Goal: Information Seeking & Learning: Check status

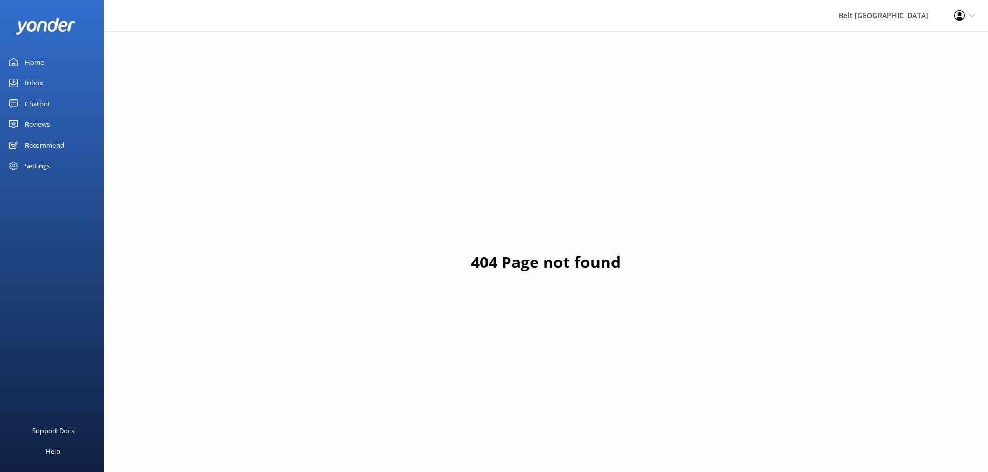
click at [59, 121] on link "Reviews" at bounding box center [52, 124] width 104 height 21
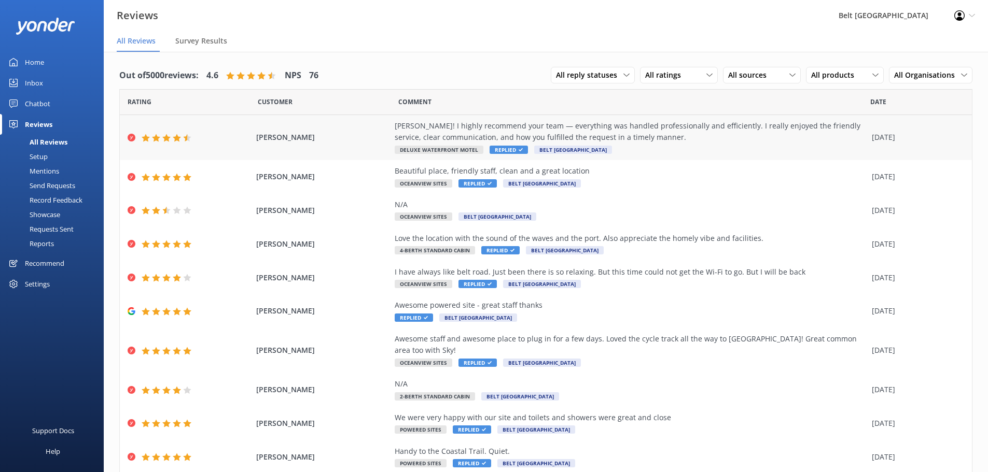
click at [576, 140] on div "[PERSON_NAME]! I highly recommend your team — everything was handled profession…" at bounding box center [630, 131] width 472 height 23
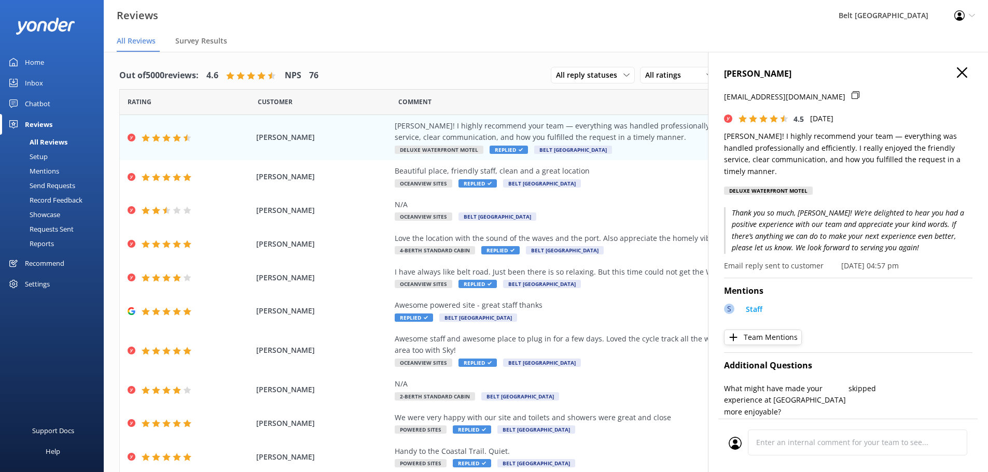
click at [957, 69] on use "button" at bounding box center [961, 72] width 10 height 10
